Goal: Transaction & Acquisition: Purchase product/service

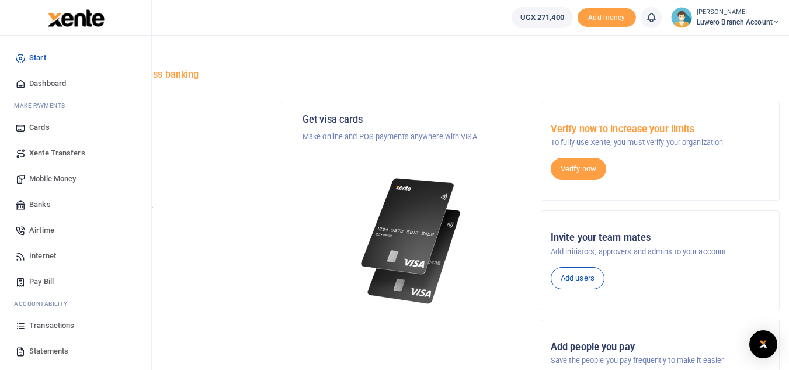
click at [65, 323] on span "Transactions" at bounding box center [51, 326] width 45 height 12
click at [51, 347] on span "Statements" at bounding box center [48, 351] width 39 height 12
click at [55, 324] on span "Transactions" at bounding box center [51, 326] width 45 height 12
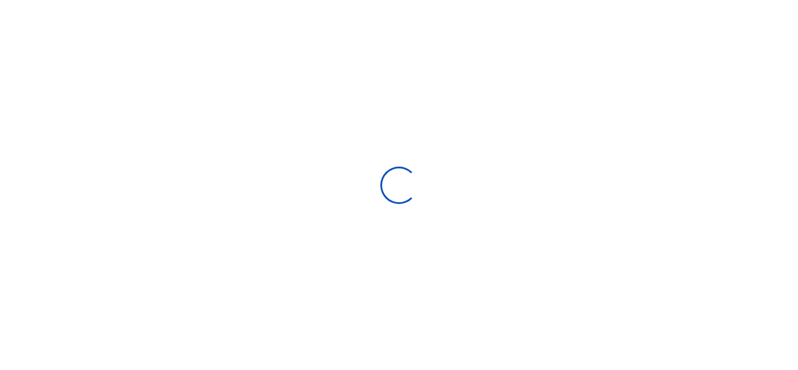
select select
type input "09/01/2025 - 09/30/2025"
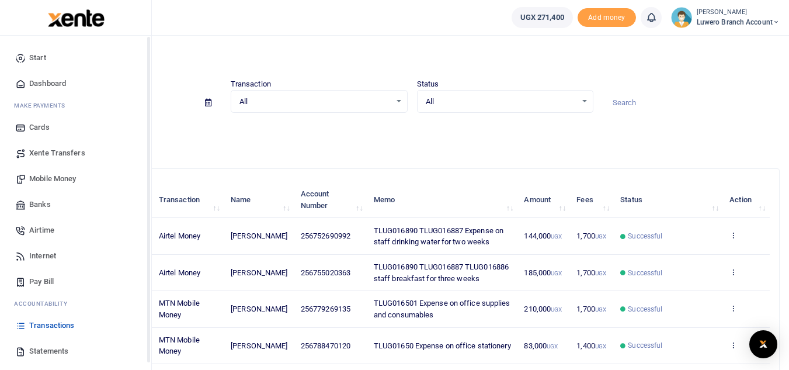
click at [48, 173] on span "Mobile Money" at bounding box center [52, 179] width 47 height 12
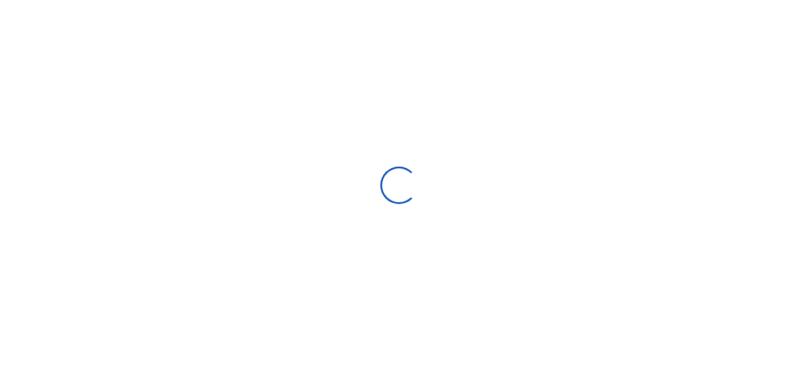
select select "ALL"
type input "09/01/2025 - 09/30/2025"
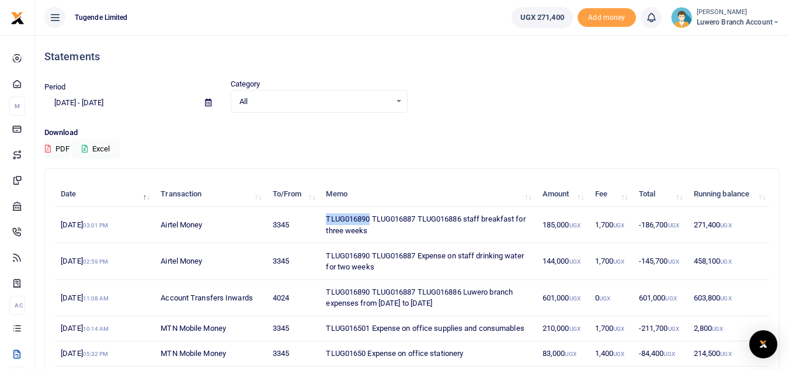
drag, startPoint x: 371, startPoint y: 217, endPoint x: 320, endPoint y: 220, distance: 52.0
click at [320, 220] on td "TLUG016890 TLUG016887 TLUG016886 staff breakfast for three weeks" at bounding box center [428, 225] width 216 height 36
click at [716, 23] on span "Luwero Branch Account" at bounding box center [738, 22] width 83 height 11
click at [712, 83] on link "Logout" at bounding box center [735, 85] width 92 height 16
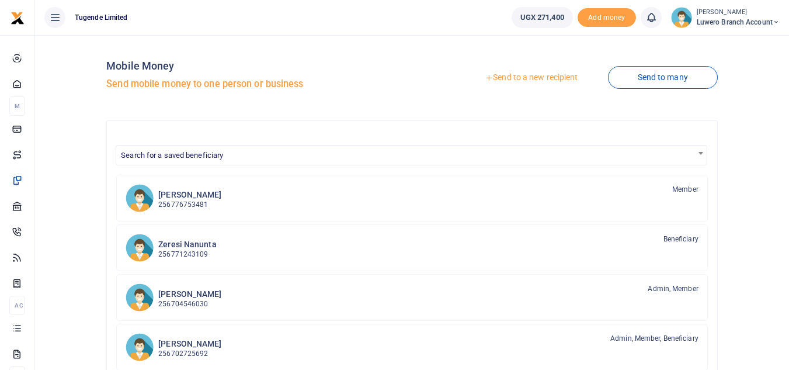
click at [510, 73] on link "Send to a new recipient" at bounding box center [531, 77] width 152 height 21
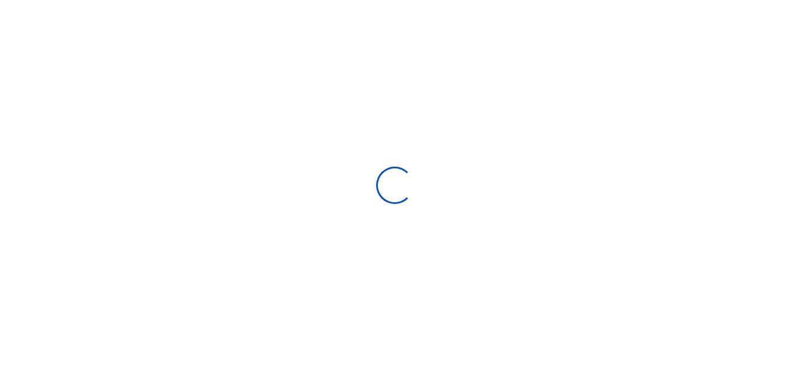
select select "Loading bundles"
select select
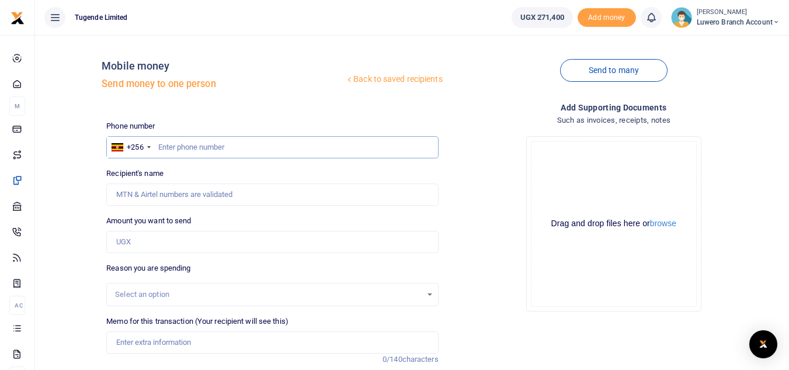
click at [171, 151] on input "text" at bounding box center [272, 147] width 332 height 22
paste input "788470120"
type input "788470120"
type input "Annet Zamugula"
type input "788470120"
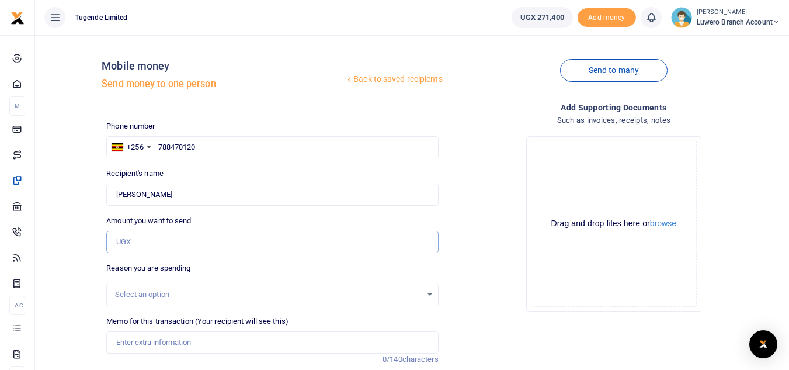
click at [156, 243] on input "Amount you want to send" at bounding box center [272, 242] width 332 height 22
type input "102,000"
click at [176, 282] on div "Reason you are spending Select an option" at bounding box center [272, 284] width 332 height 44
click at [174, 291] on div "Select an option" at bounding box center [268, 295] width 306 height 12
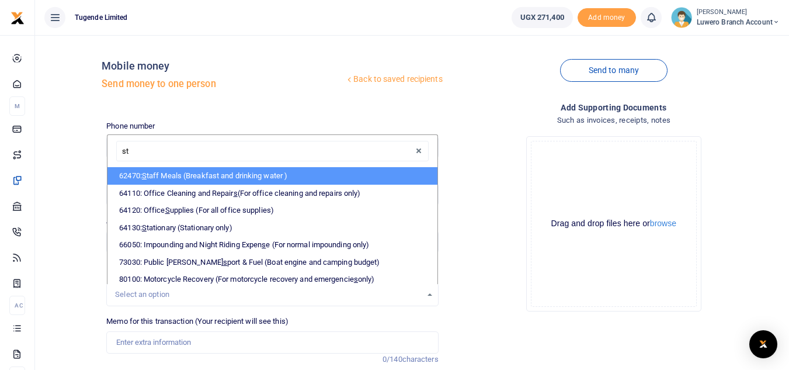
type input "sta"
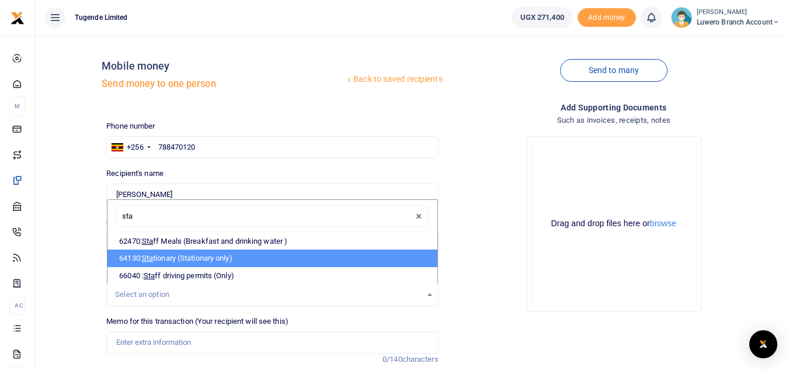
click at [183, 261] on li "64130: Sta tionary (Stationary only)" at bounding box center [271, 258] width 329 height 18
select select "26"
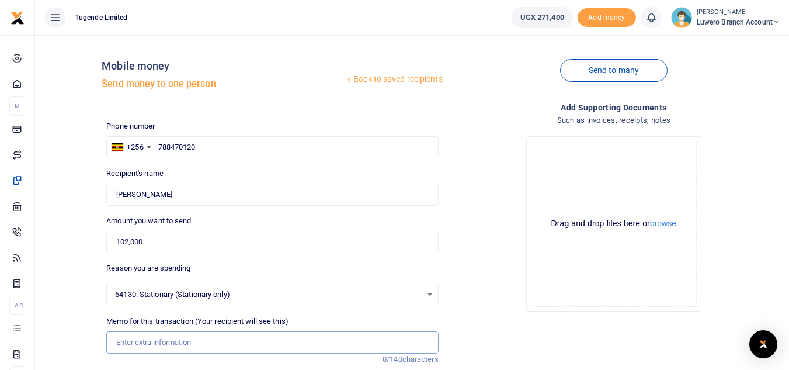
click at [178, 346] on input "Memo for this transaction (Your recipient will see this)" at bounding box center [272, 342] width 332 height 22
paste input "TLUG016890"
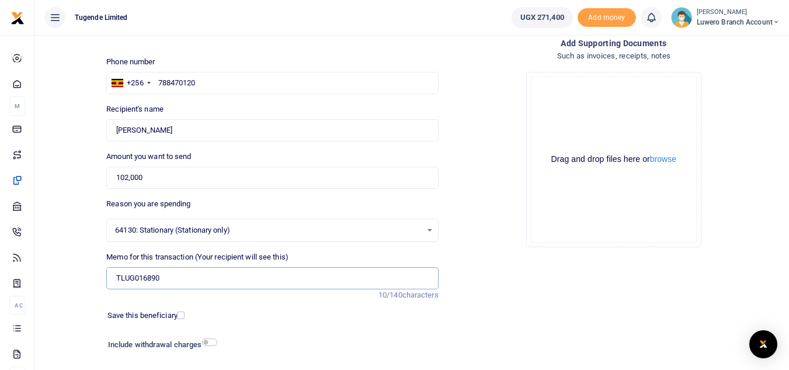
scroll to position [65, 0]
click at [239, 272] on input "TLUG016890" at bounding box center [272, 277] width 332 height 22
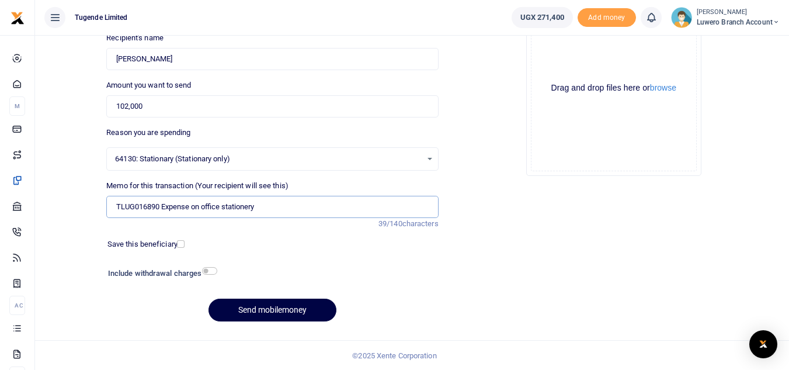
scroll to position [136, 0]
type input "TLUG016890 Expense on office stationery"
click at [260, 312] on button "Send mobilemoney" at bounding box center [273, 309] width 128 height 23
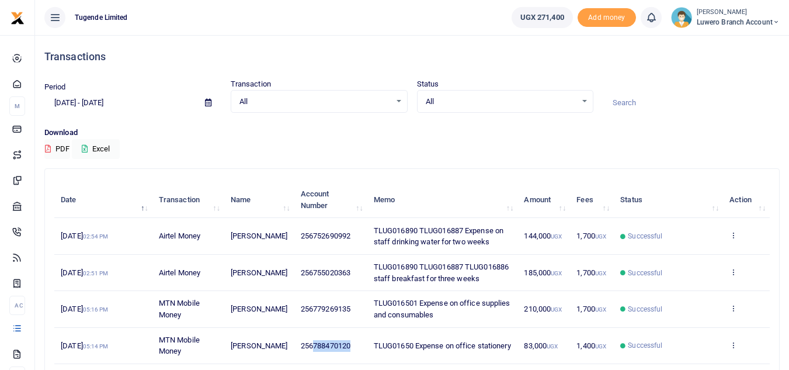
drag, startPoint x: 349, startPoint y: 345, endPoint x: 307, endPoint y: 348, distance: 42.7
click at [307, 348] on td "256788470120" at bounding box center [330, 346] width 73 height 36
copy span "788470120"
drag, startPoint x: 350, startPoint y: 307, endPoint x: 309, endPoint y: 311, distance: 41.0
click at [309, 311] on td "256779269135" at bounding box center [330, 309] width 73 height 36
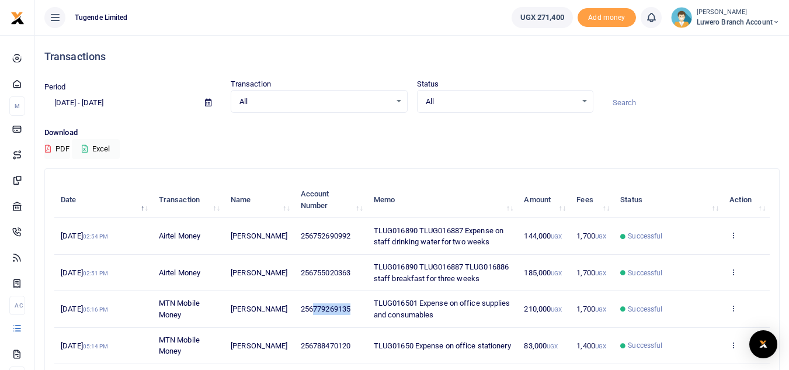
copy span "779269135"
click at [702, 13] on small "[PERSON_NAME]" at bounding box center [738, 13] width 83 height 10
click at [736, 85] on link "Logout" at bounding box center [735, 85] width 92 height 16
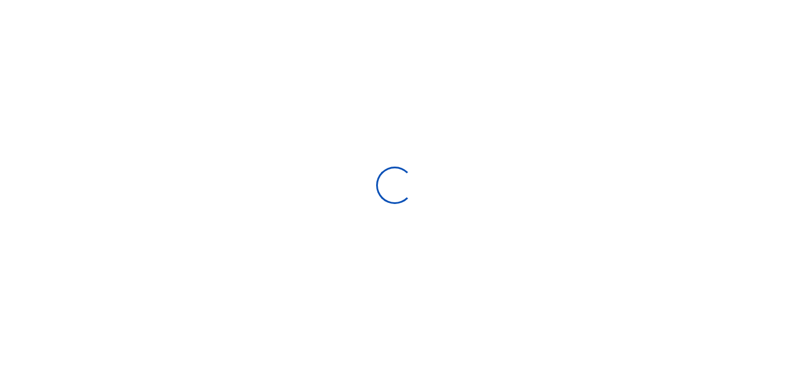
select select
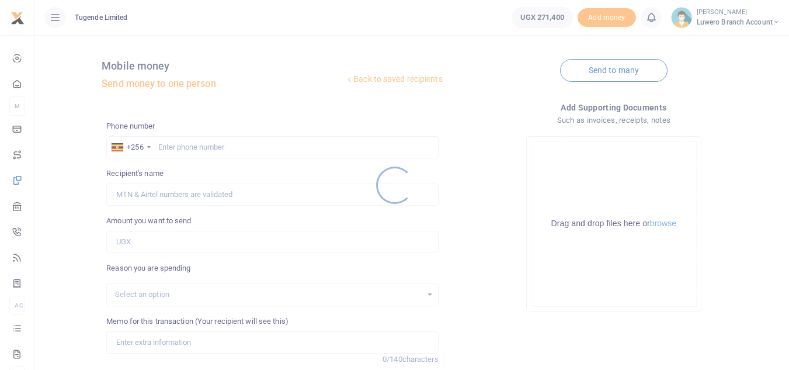
scroll to position [136, 0]
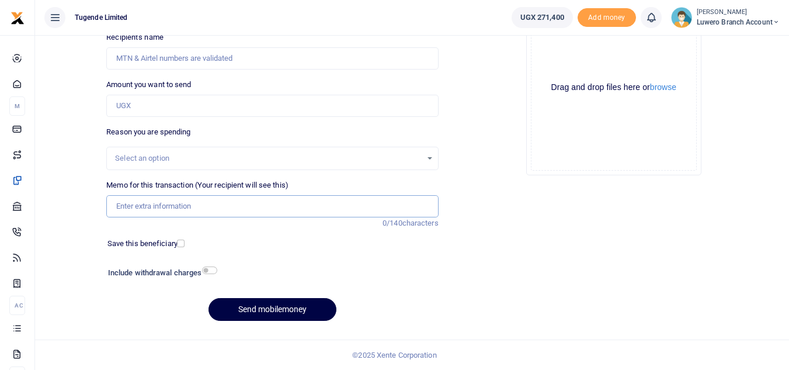
click at [144, 207] on input "Memo for this transaction (Your recipient will see this)" at bounding box center [272, 206] width 332 height 22
paste input "TLUG016890"
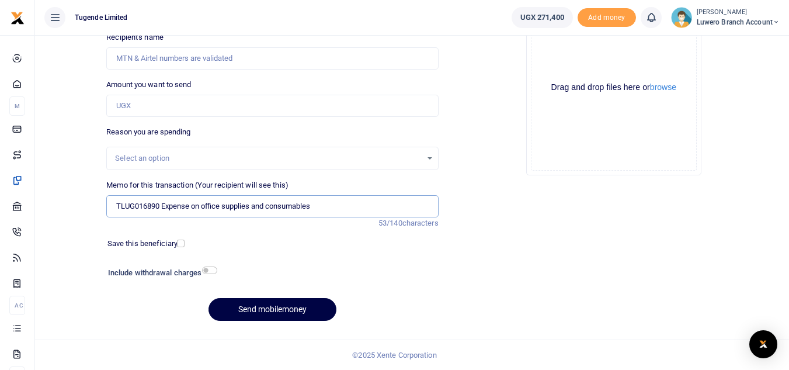
type input "TLUG016890 Expense on office supplies and consumables"
click at [186, 103] on input "Amount you want to send" at bounding box center [272, 106] width 332 height 22
type input "165,000"
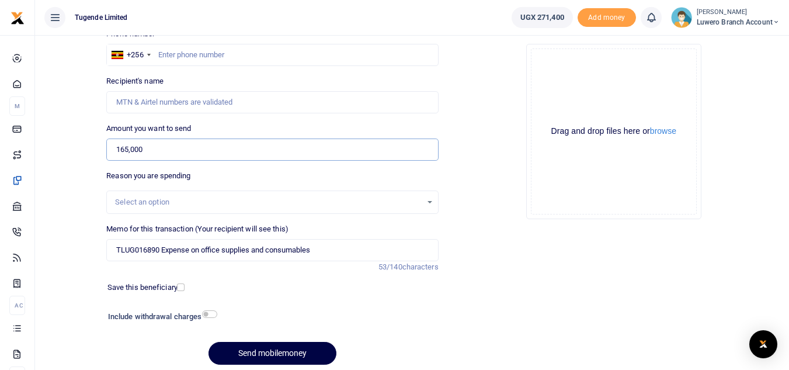
scroll to position [88, 0]
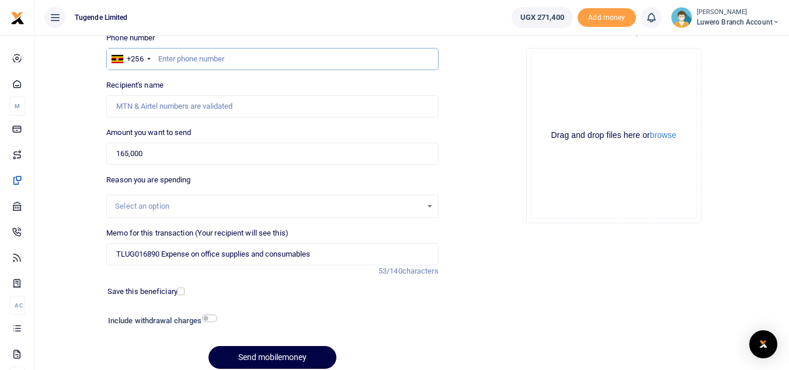
click at [178, 61] on input "text" at bounding box center [272, 59] width 332 height 22
paste input "779269135"
type input "779269135"
type input "[PERSON_NAME]"
type input "779269135"
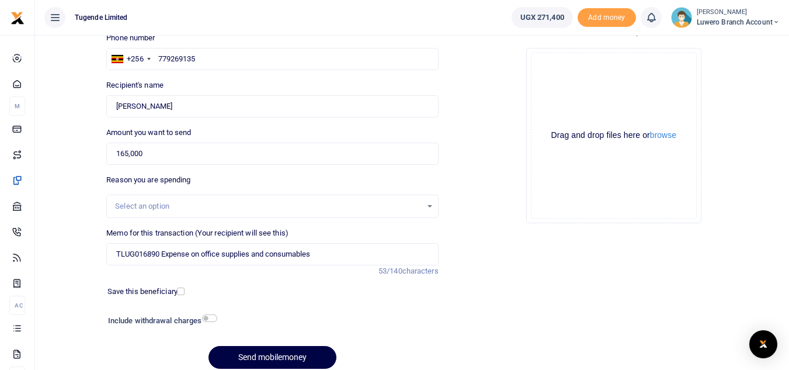
click at [217, 206] on div "Select an option" at bounding box center [268, 206] width 306 height 12
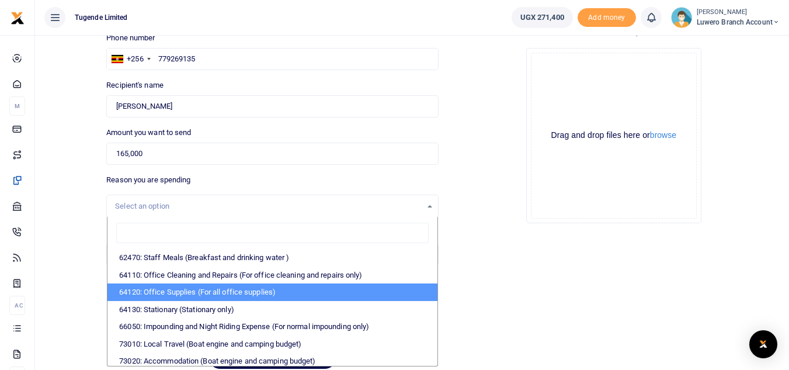
click at [216, 291] on li "64120: Office Supplies (For all office supplies)" at bounding box center [271, 292] width 329 height 18
select select "25"
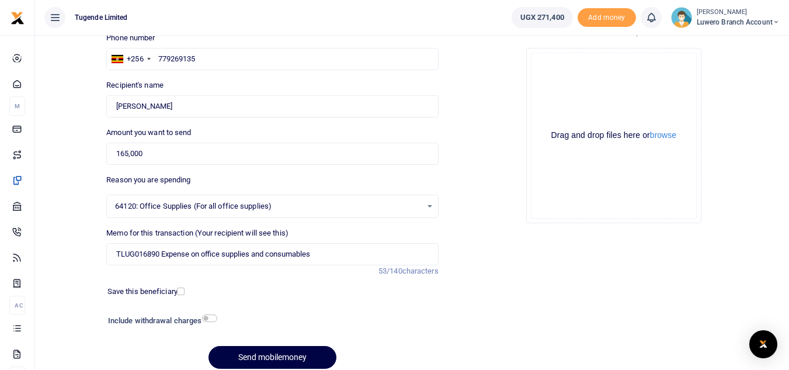
click at [298, 360] on div at bounding box center [300, 363] width 14 height 14
click at [289, 359] on button "Send mobilemoney" at bounding box center [273, 357] width 128 height 23
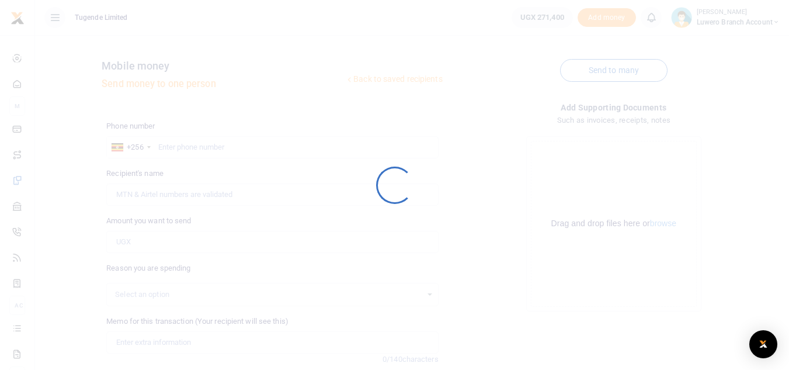
scroll to position [88, 0]
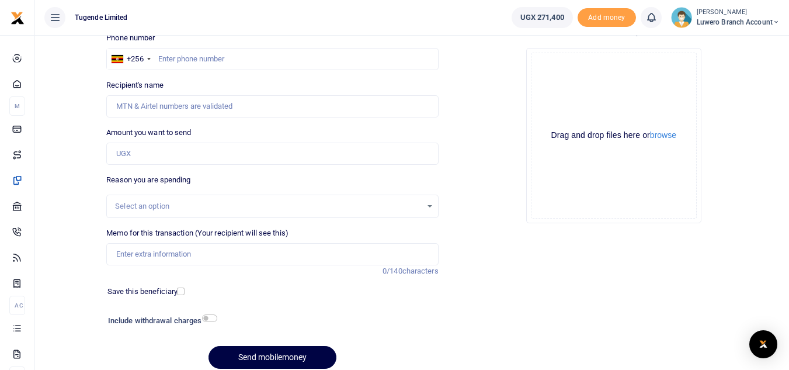
click at [733, 19] on span "Luwero Branch Account" at bounding box center [738, 22] width 83 height 11
click at [712, 83] on link "Logout" at bounding box center [735, 85] width 92 height 16
